Goal: Find specific page/section: Find specific page/section

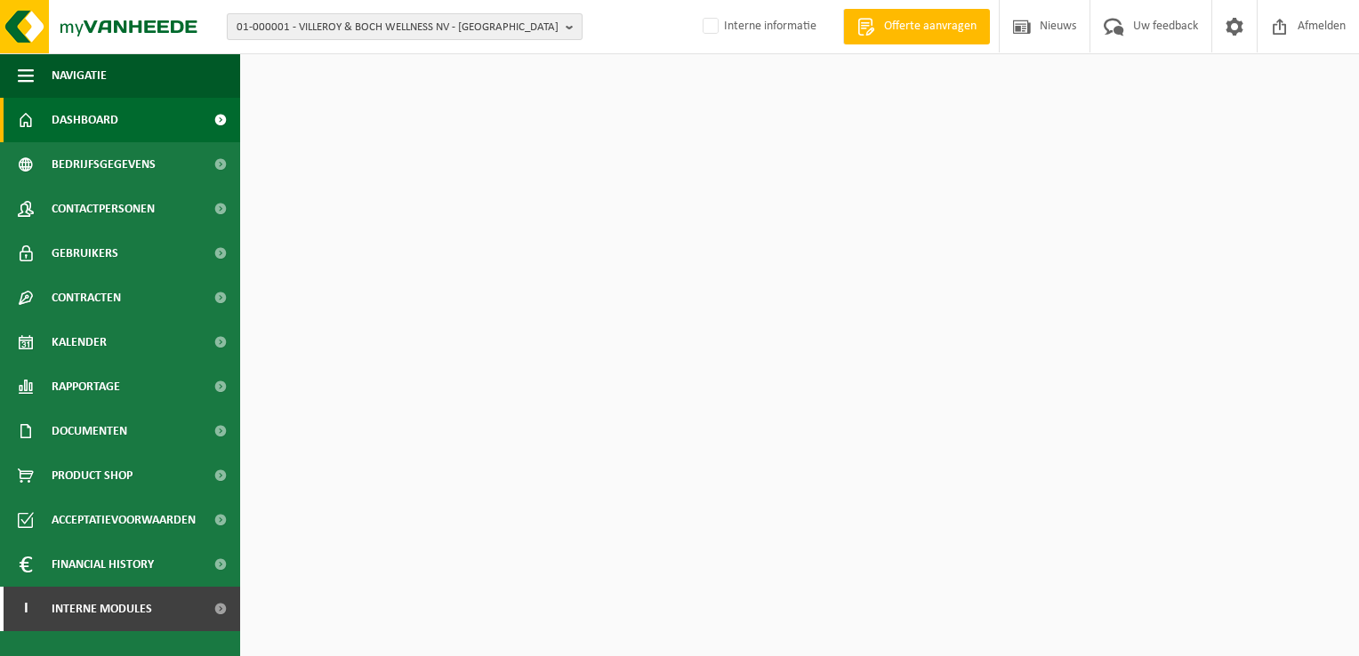
click at [304, 35] on span "01-000001 - VILLEROY & BOCH WELLNESS NV - ROESELARE" at bounding box center [398, 27] width 322 height 27
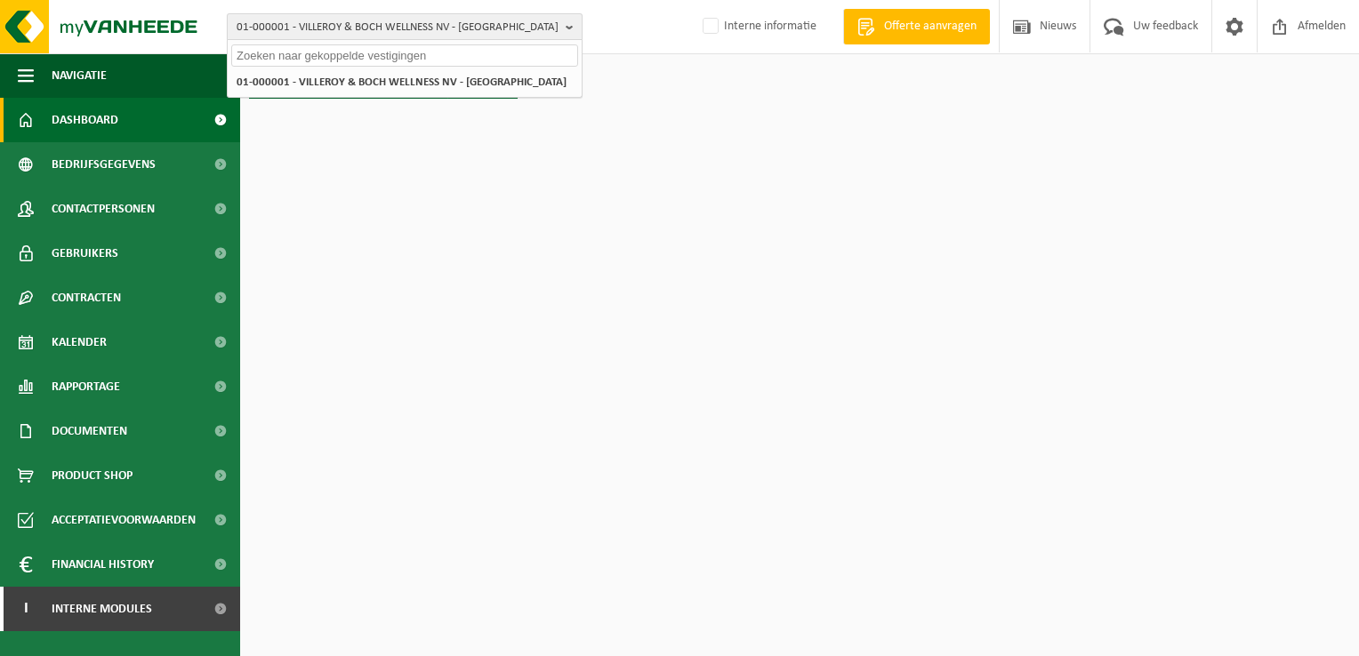
paste input "10-780264"
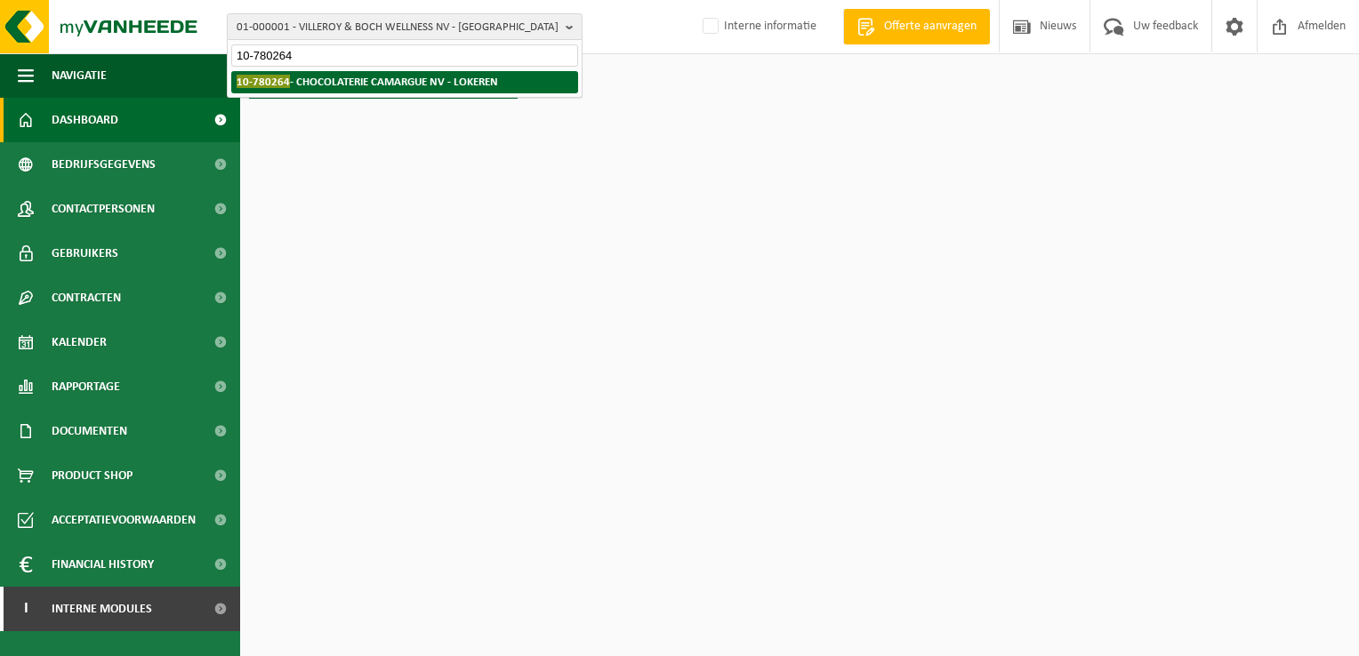
type input "10-780264"
click at [349, 89] on li "10-780264 - CHOCOLATERIE CAMARGUE NV - LOKEREN" at bounding box center [404, 82] width 347 height 22
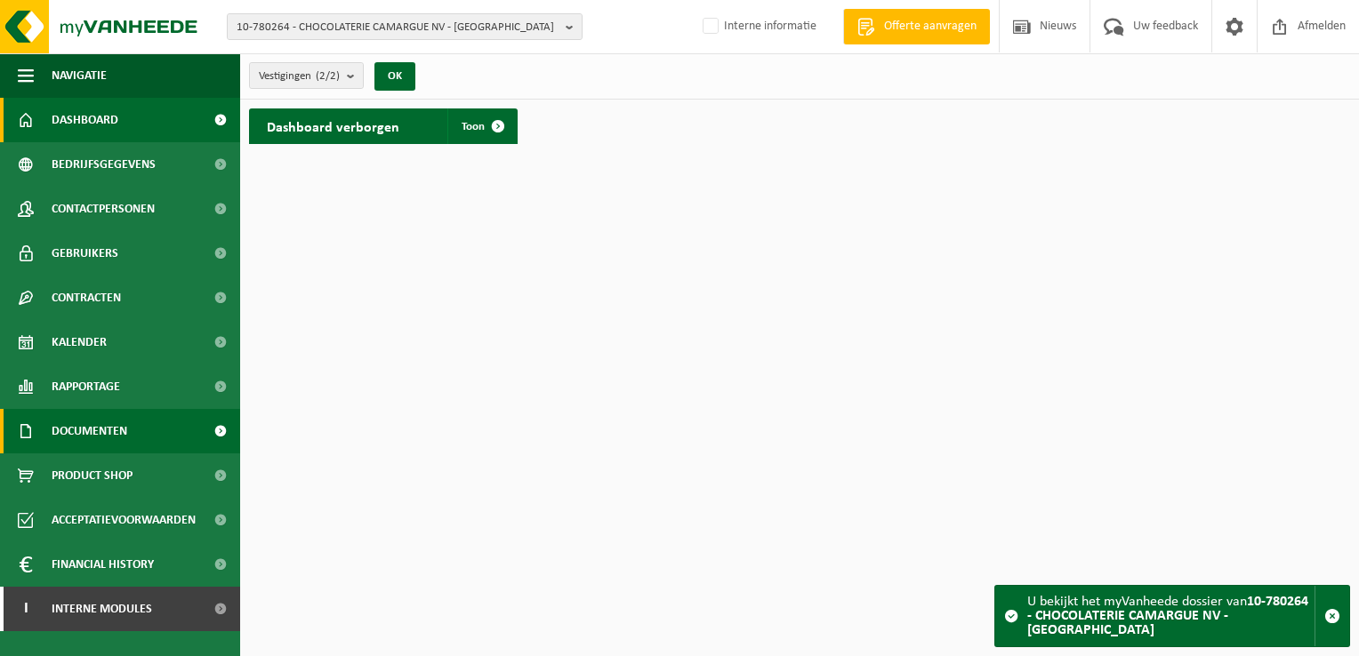
click at [146, 433] on link "Documenten" at bounding box center [120, 431] width 240 height 44
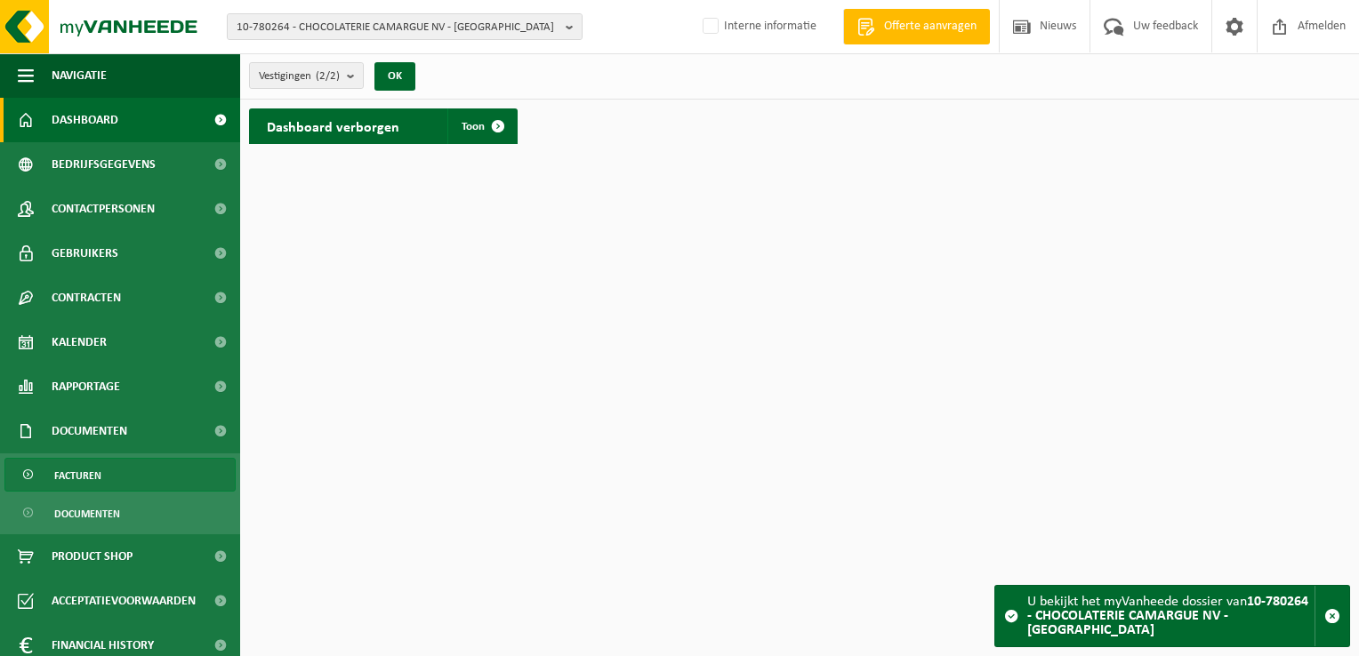
click at [121, 465] on link "Facturen" at bounding box center [119, 475] width 231 height 34
